Goal: Find specific page/section: Find specific page/section

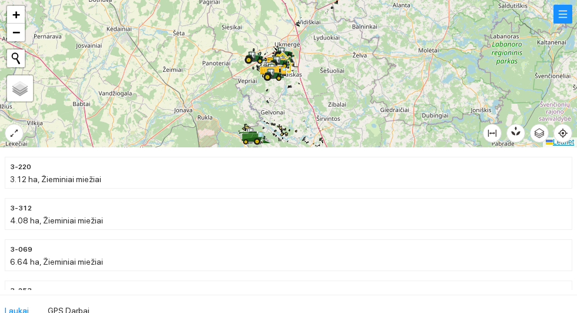
click at [573, 146] on link "Leaflet" at bounding box center [560, 142] width 28 height 8
click at [565, 134] on icon "aim" at bounding box center [563, 133] width 2 height 2
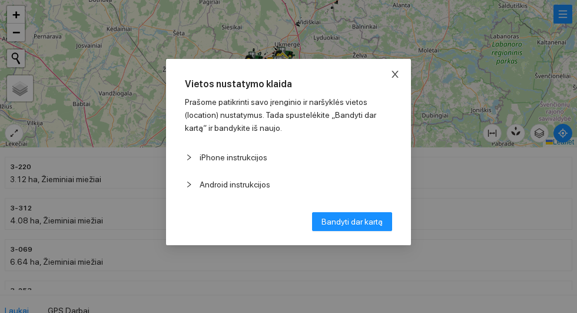
click at [399, 78] on icon "close" at bounding box center [395, 74] width 9 height 9
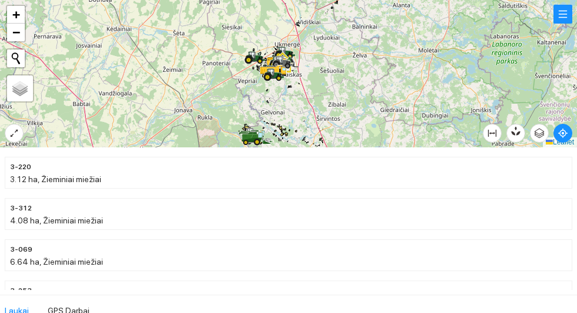
click at [9, 143] on div at bounding box center [288, 73] width 577 height 147
click at [9, 138] on icon "expand-alt" at bounding box center [13, 132] width 9 height 9
